Goal: Information Seeking & Learning: Learn about a topic

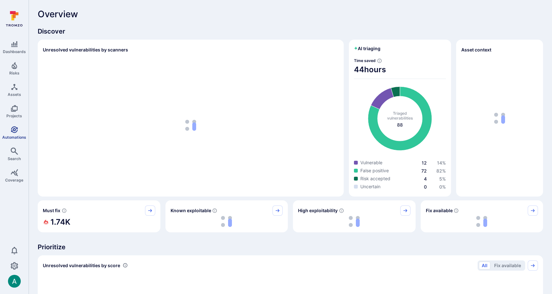
click at [14, 131] on icon "Automations" at bounding box center [15, 130] width 8 height 8
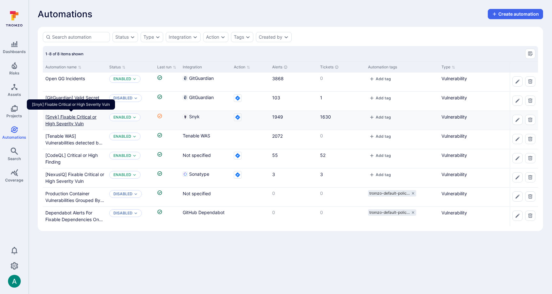
click at [61, 118] on Vuln"] "[Snyk] Fixable Critical or High Severity Vuln" at bounding box center [70, 120] width 51 height 12
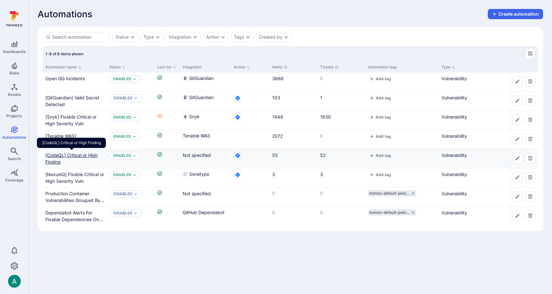
click at [60, 155] on Finding"] "[CodeQL] Critical or High Finding" at bounding box center [71, 158] width 52 height 12
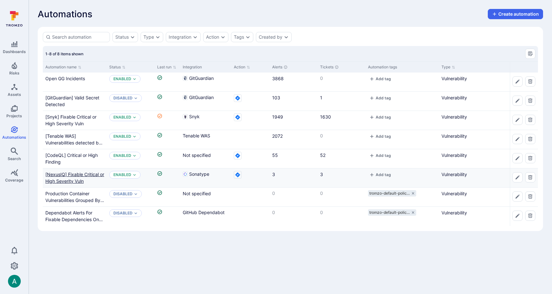
click at [70, 177] on Vuln"] "[NexusIQ] Fixable Critical or High Severity Vuln" at bounding box center [74, 178] width 59 height 12
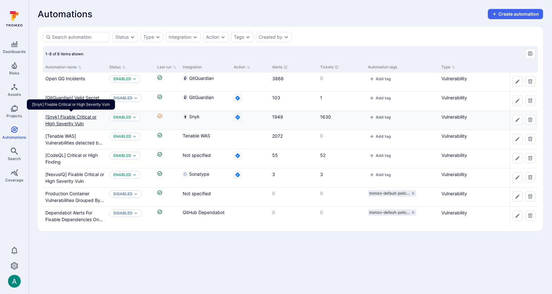
click at [57, 117] on Vuln"] "[Snyk] Fixable Critical or High Severity Vuln" at bounding box center [70, 120] width 51 height 12
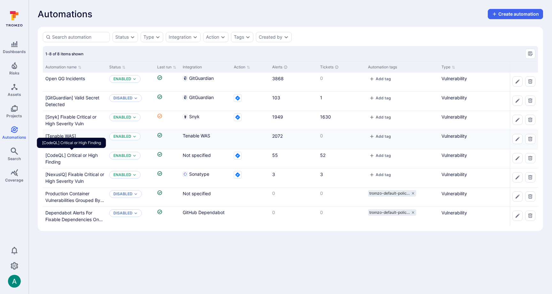
drag, startPoint x: 53, startPoint y: 156, endPoint x: 145, endPoint y: 130, distance: 94.7
click at [53, 156] on Finding"] "[CodeQL] Critical or High Finding" at bounding box center [71, 158] width 52 height 12
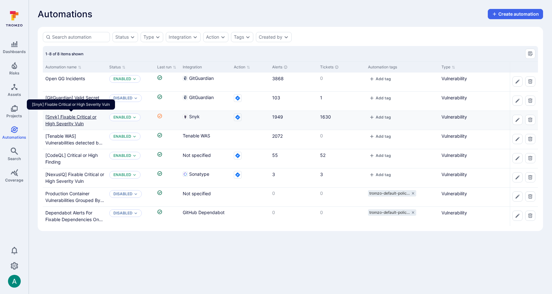
click at [62, 117] on Vuln"] "[Snyk] Fixable Critical or High Severity Vuln" at bounding box center [70, 120] width 51 height 12
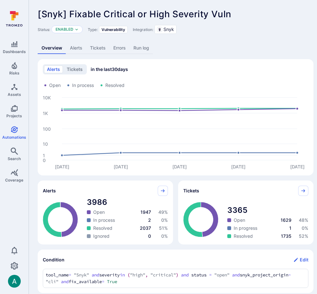
click at [227, 11] on span "[Snyk] Fixable Critical or High Severity Vuln" at bounding box center [135, 14] width 194 height 11
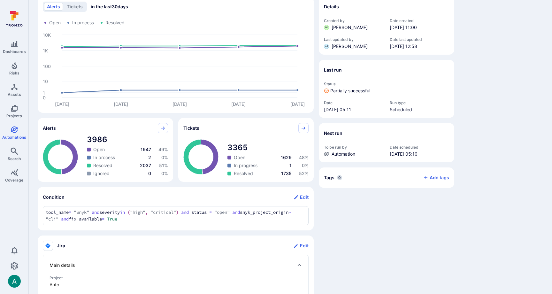
scroll to position [59, 0]
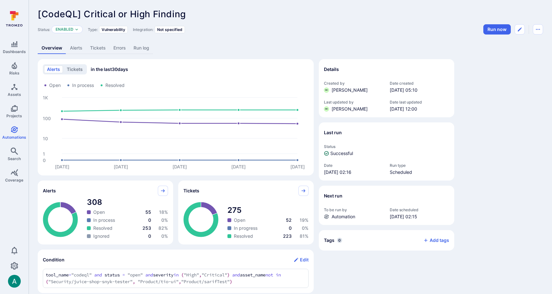
click at [69, 46] on link "Alerts" at bounding box center [76, 48] width 20 height 12
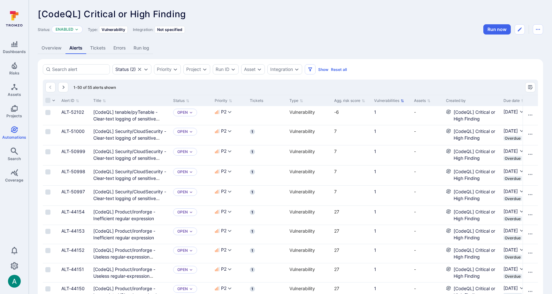
click at [396, 102] on button "Vulnerabilities" at bounding box center [389, 100] width 30 height 5
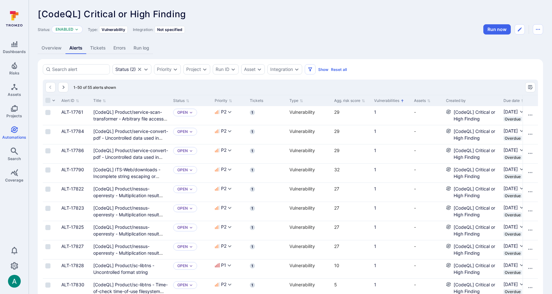
click at [396, 102] on button "Vulnerabilities" at bounding box center [389, 100] width 30 height 5
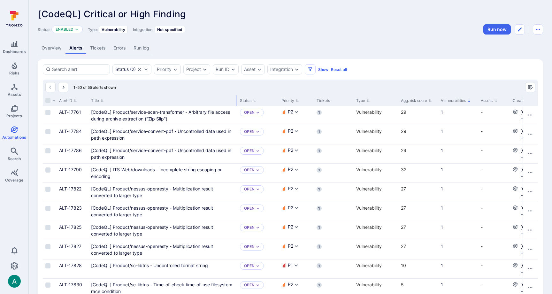
drag, startPoint x: 168, startPoint y: 100, endPoint x: 237, endPoint y: 98, distance: 69.1
click at [237, 98] on div at bounding box center [236, 100] width 1 height 11
click at [44, 48] on link "Overview" at bounding box center [52, 48] width 28 height 12
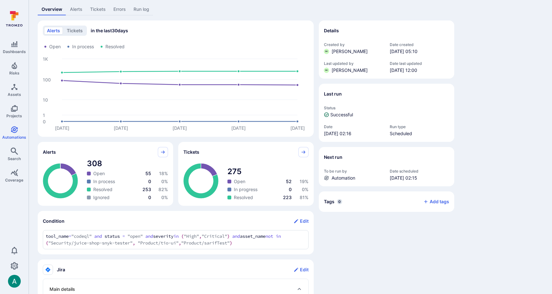
scroll to position [40, 0]
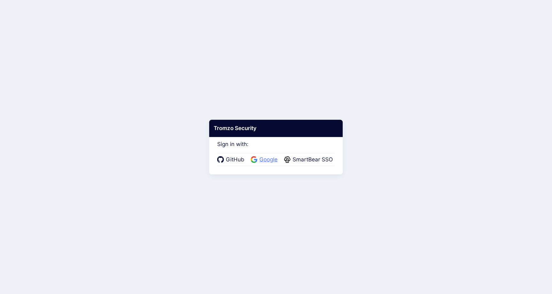
click at [261, 161] on span "Google" at bounding box center [269, 160] width 22 height 8
